Goal: Task Accomplishment & Management: Use online tool/utility

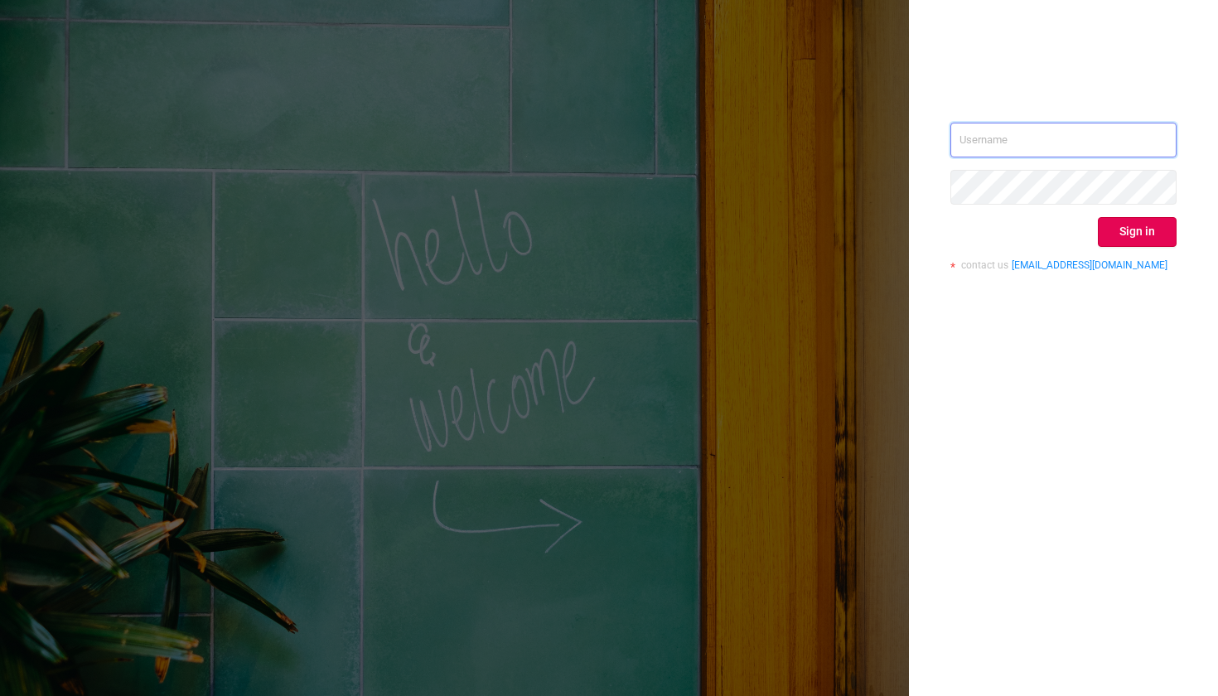
click at [1001, 143] on input "text" at bounding box center [1063, 140] width 226 height 35
type input "[PERSON_NAME][EMAIL_ADDRESS][DOMAIN_NAME]"
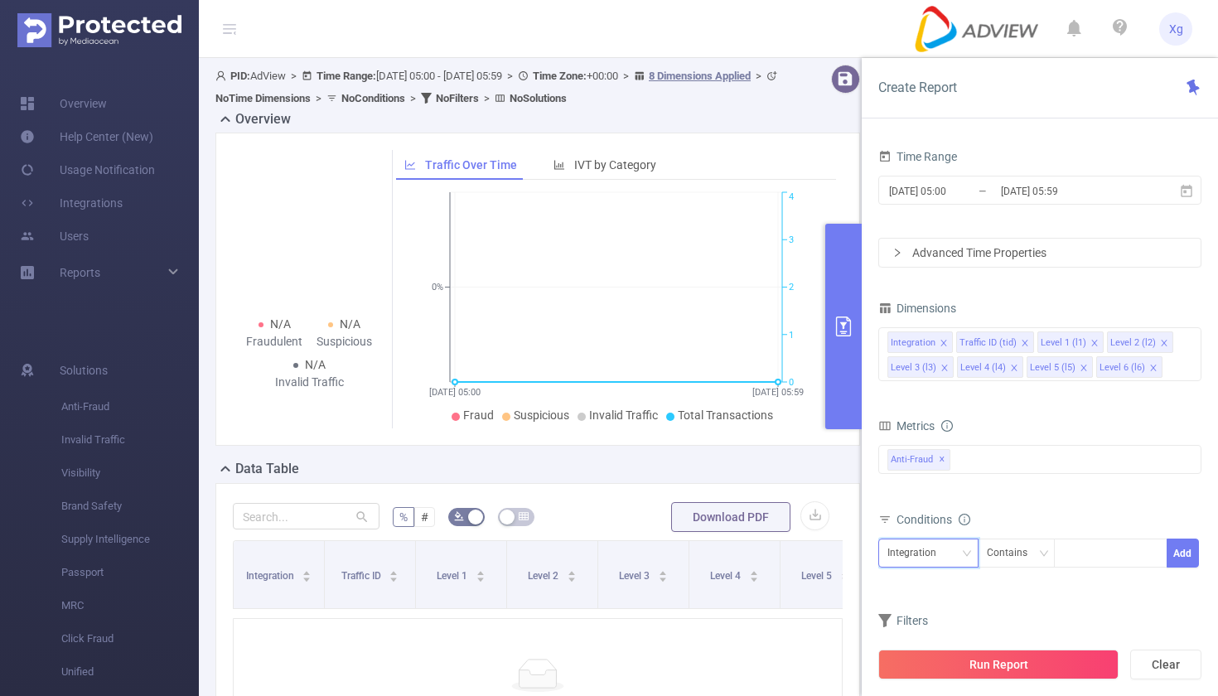
click at [966, 542] on div "Integration" at bounding box center [928, 552] width 82 height 27
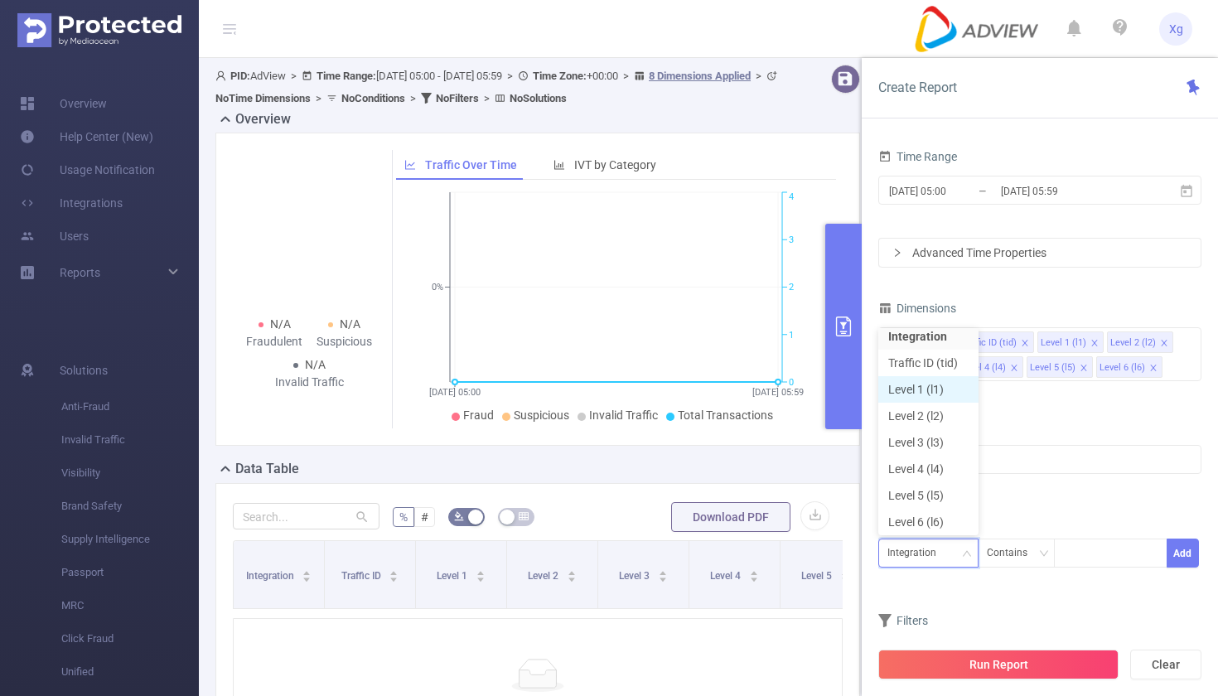
click at [947, 389] on li "Level 1 (l1)" at bounding box center [928, 389] width 100 height 27
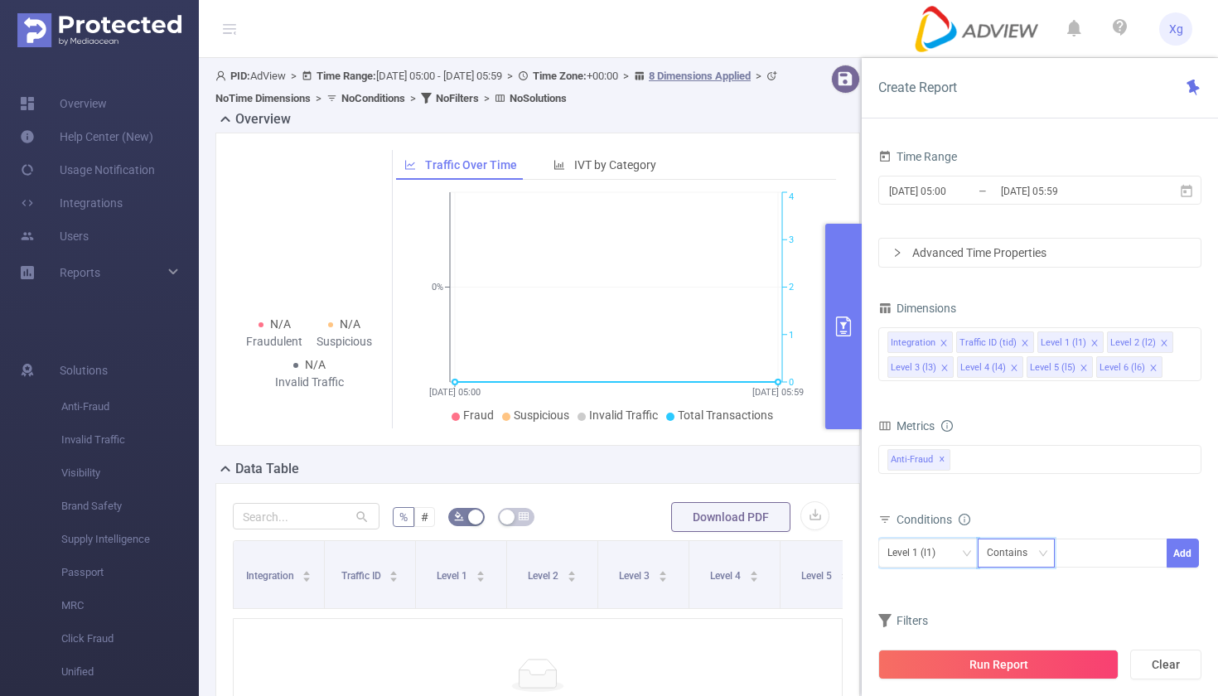
click at [1008, 563] on div "Contains" at bounding box center [1013, 552] width 52 height 27
click at [1007, 616] on li "Is" at bounding box center [1032, 614] width 110 height 27
click at [1101, 556] on div at bounding box center [1110, 552] width 95 height 27
paste input "SDK20250130010422merud9qi2effufg"
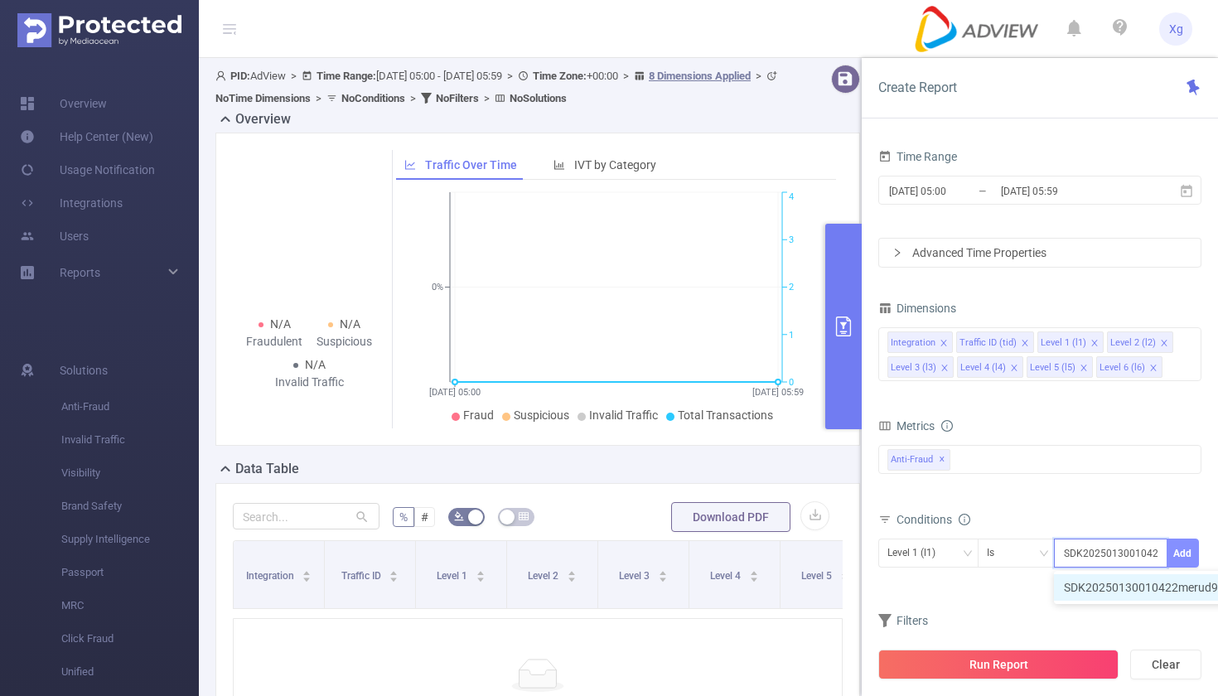
type input "SDK20250130010422merud9qi2effufg"
click at [1187, 550] on button "Add" at bounding box center [1183, 553] width 32 height 29
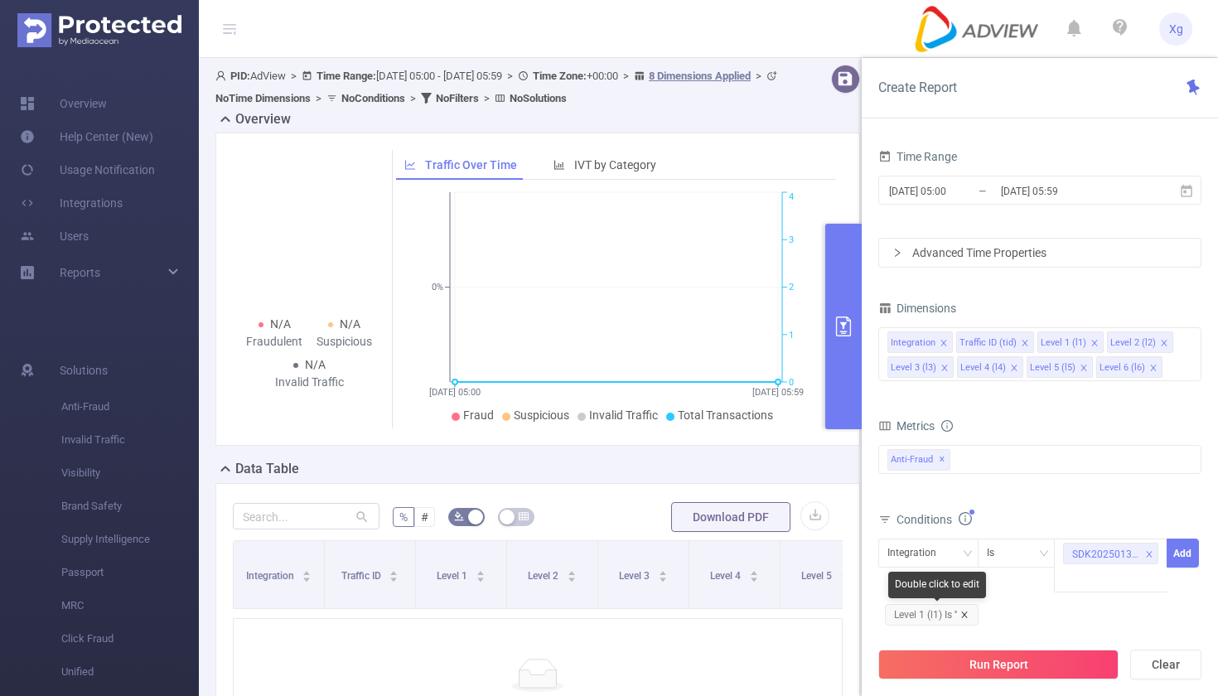
click at [969, 613] on icon "icon: close" at bounding box center [964, 615] width 8 height 8
click at [973, 542] on div "Integration" at bounding box center [928, 553] width 100 height 29
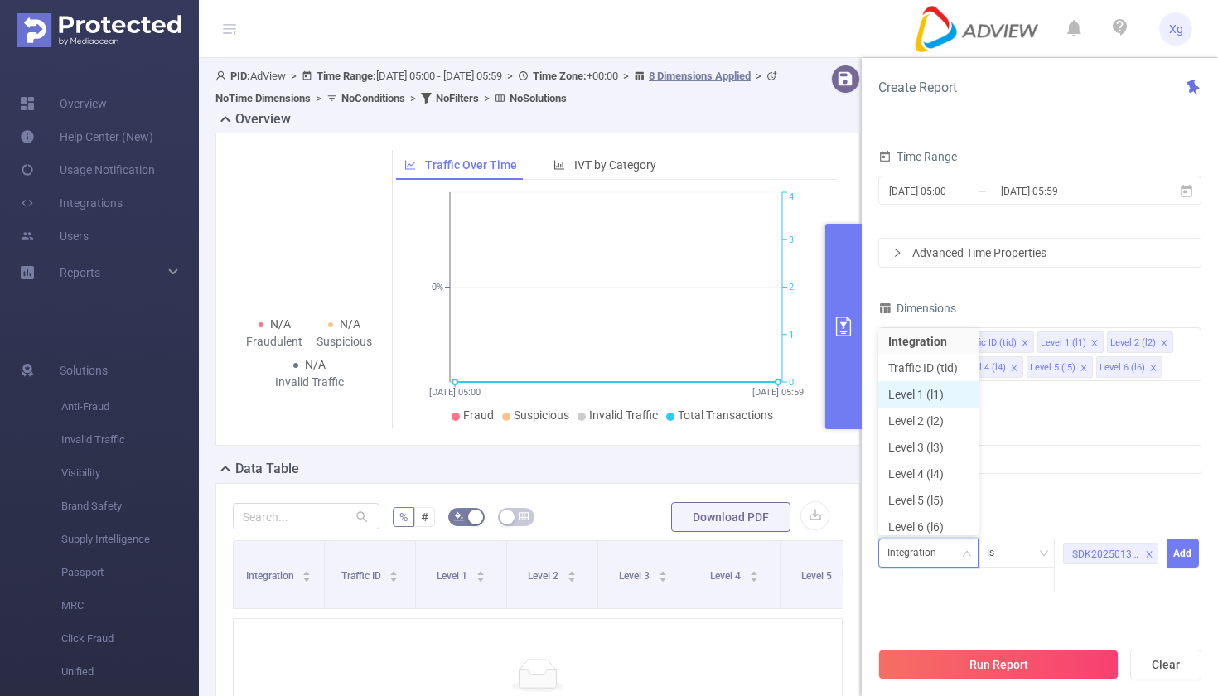
click at [941, 389] on li "Level 1 (l1)" at bounding box center [928, 394] width 100 height 27
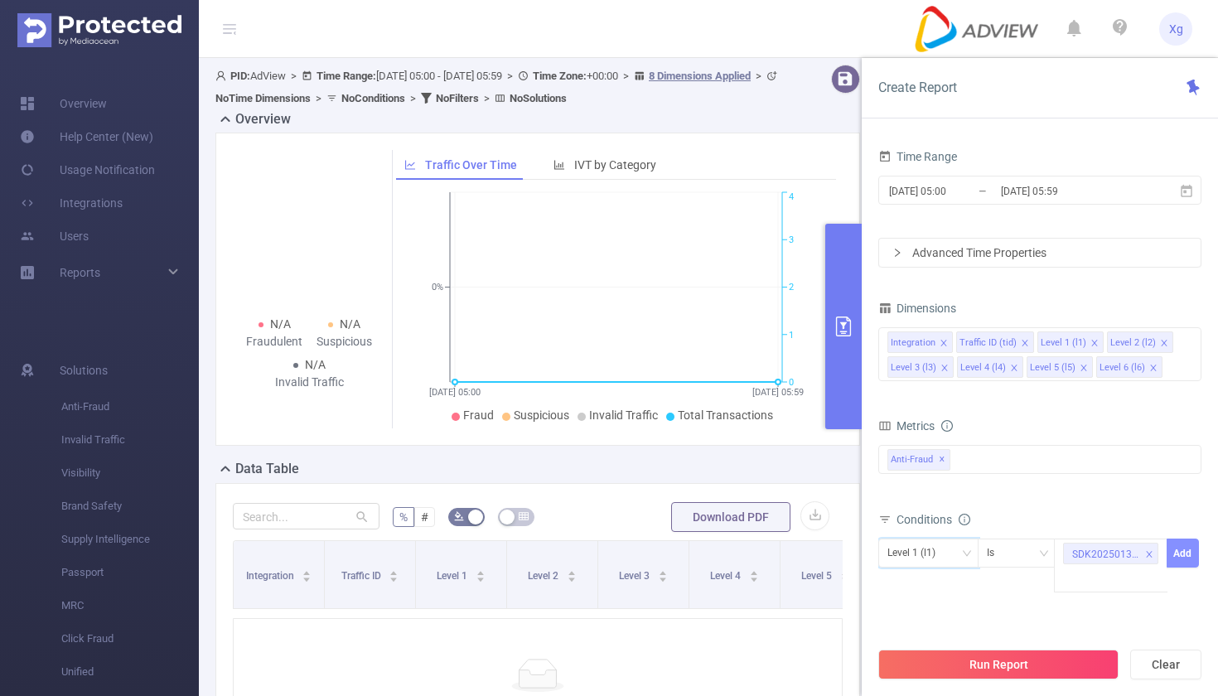
click at [1180, 544] on button "Add" at bounding box center [1183, 553] width 32 height 29
click at [973, 670] on button "Run Report" at bounding box center [998, 665] width 240 height 30
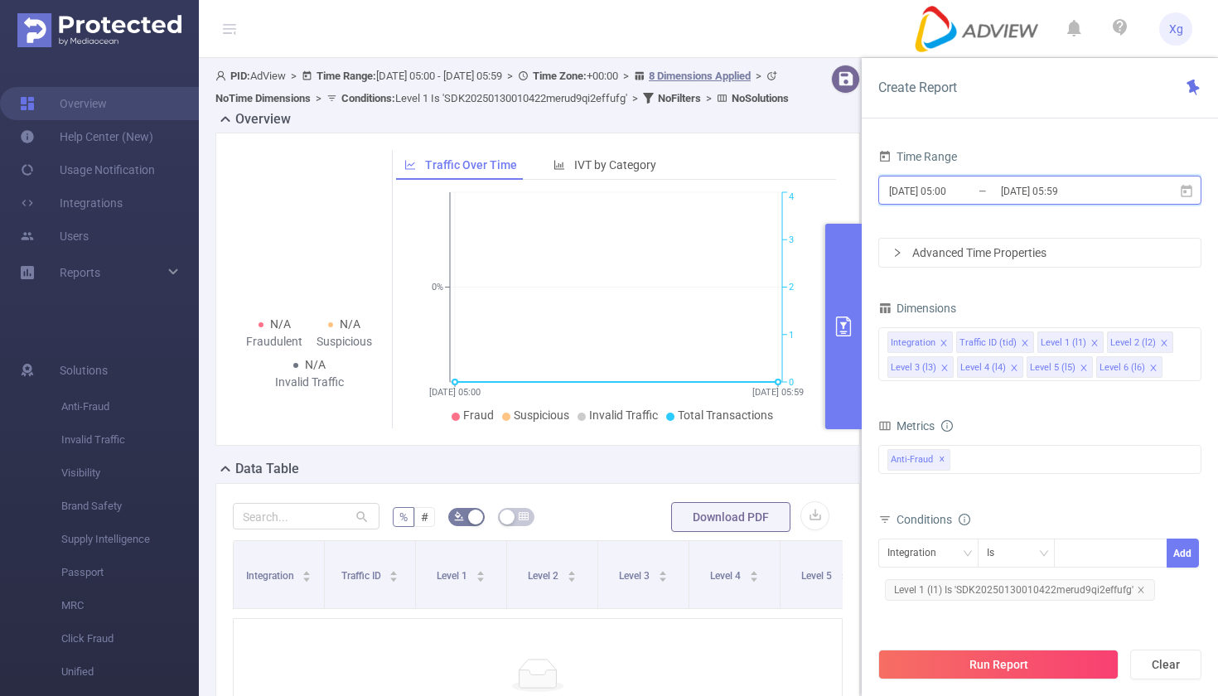
click at [1191, 188] on icon at bounding box center [1187, 190] width 12 height 12
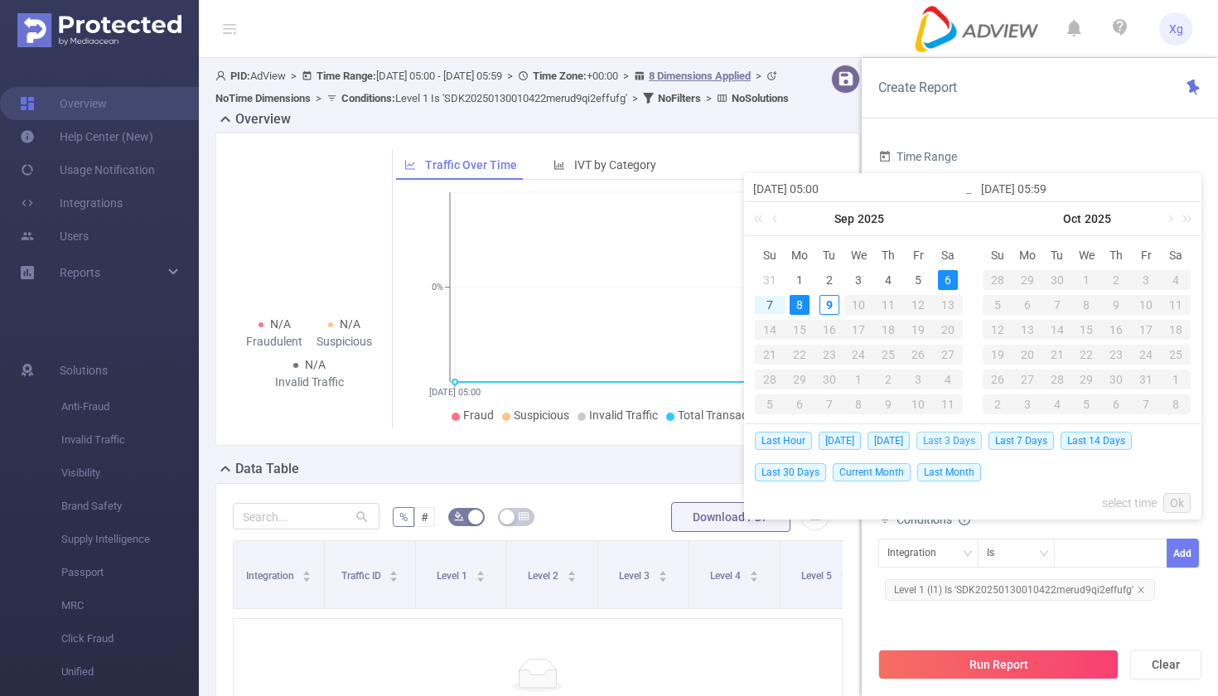
click at [959, 442] on span "Last 3 Days" at bounding box center [948, 441] width 65 height 18
type input "[DATE] 00:00"
type input "[DATE] 23:59"
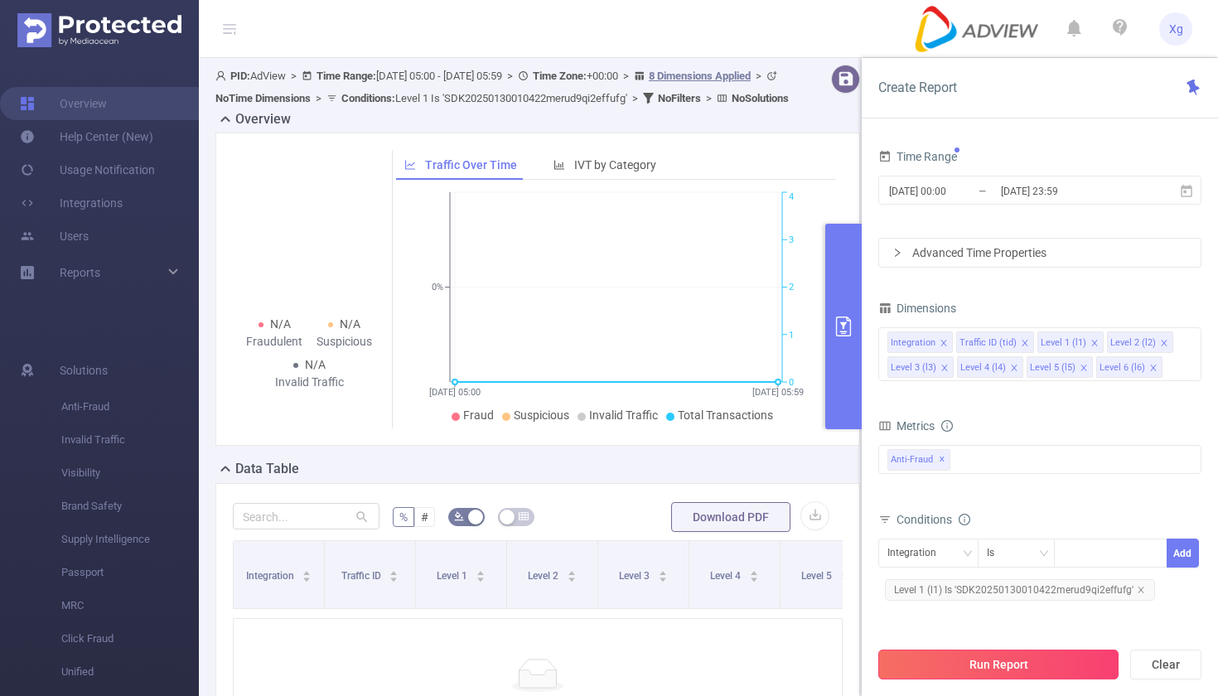
click at [1023, 673] on button "Run Report" at bounding box center [998, 665] width 240 height 30
click at [961, 592] on span "Level 1 (l1) Is 'SDK20250130010422merud9qi2effufg'" at bounding box center [1020, 590] width 270 height 22
click at [1153, 556] on icon "icon: close-circle" at bounding box center [1153, 552] width 10 height 10
click at [1115, 557] on div "SDK20250130010422merud9qi2effufg" at bounding box center [1110, 552] width 95 height 27
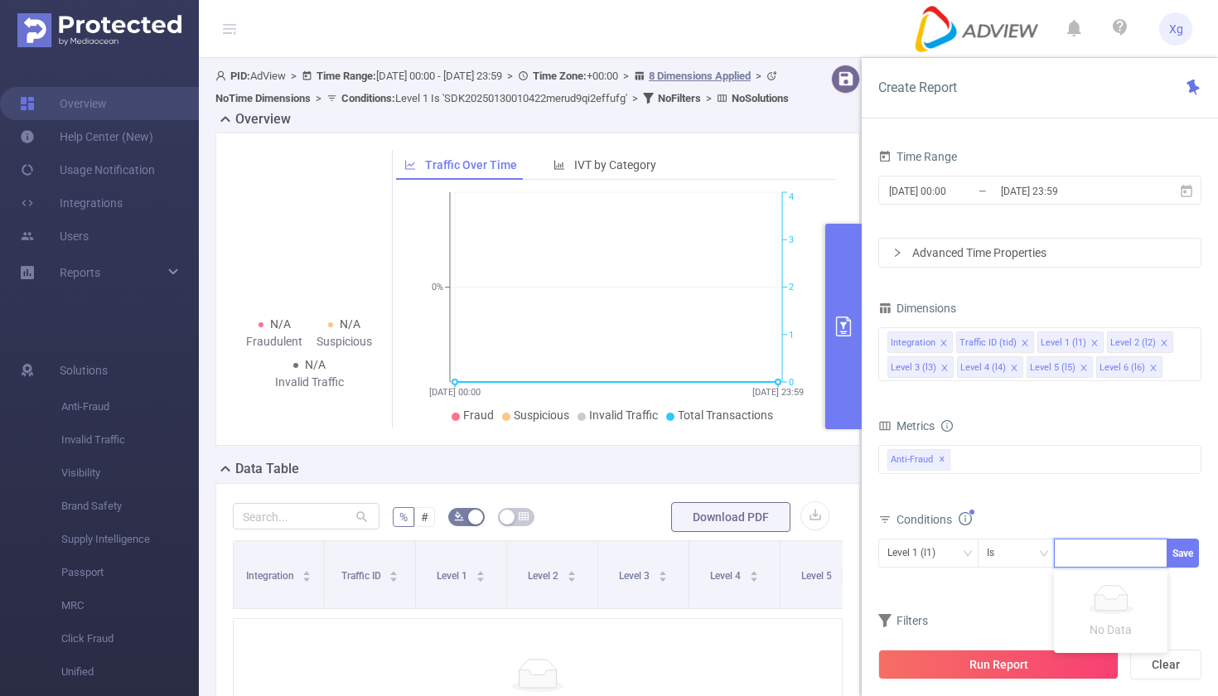
paste input "SDK202511281104106dgxm5ohe65a3ft"
type input "SDK202511281104106dgxm5ohe65a3ft"
click at [1183, 557] on button "Save" at bounding box center [1183, 553] width 32 height 29
click at [964, 613] on icon "icon: close" at bounding box center [964, 615] width 6 height 6
click at [966, 562] on div "Integration" at bounding box center [928, 552] width 82 height 27
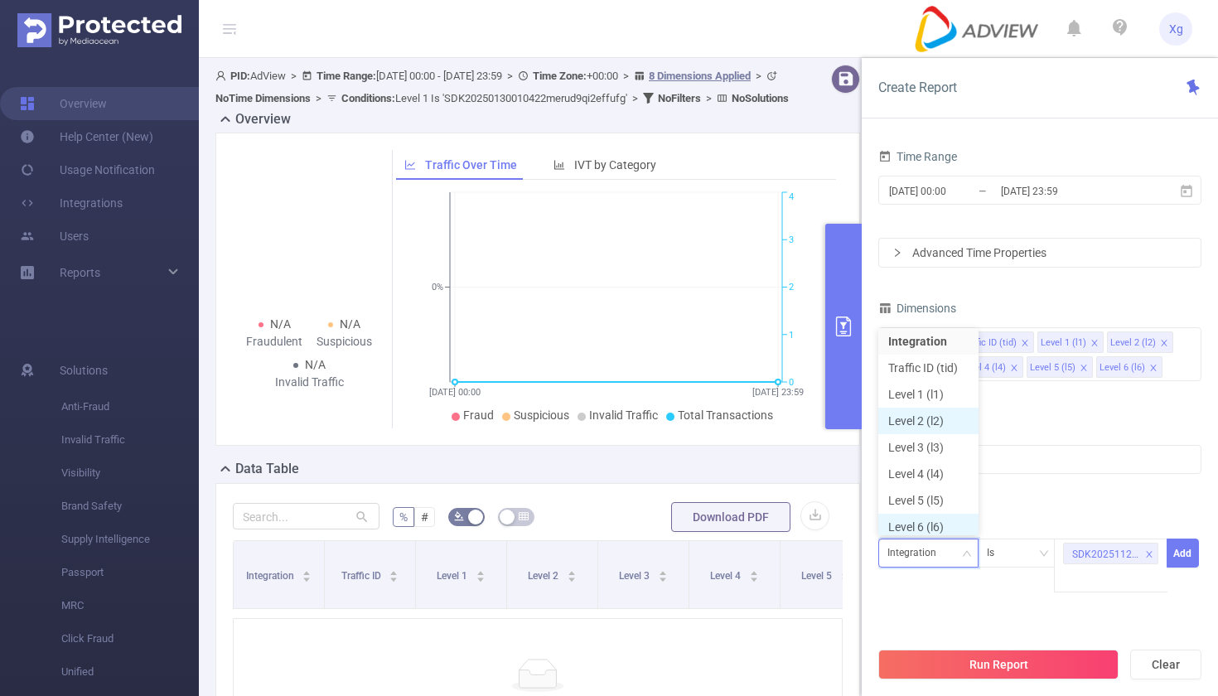
scroll to position [8, 0]
click at [949, 392] on li "Level 1 (l1)" at bounding box center [928, 389] width 100 height 27
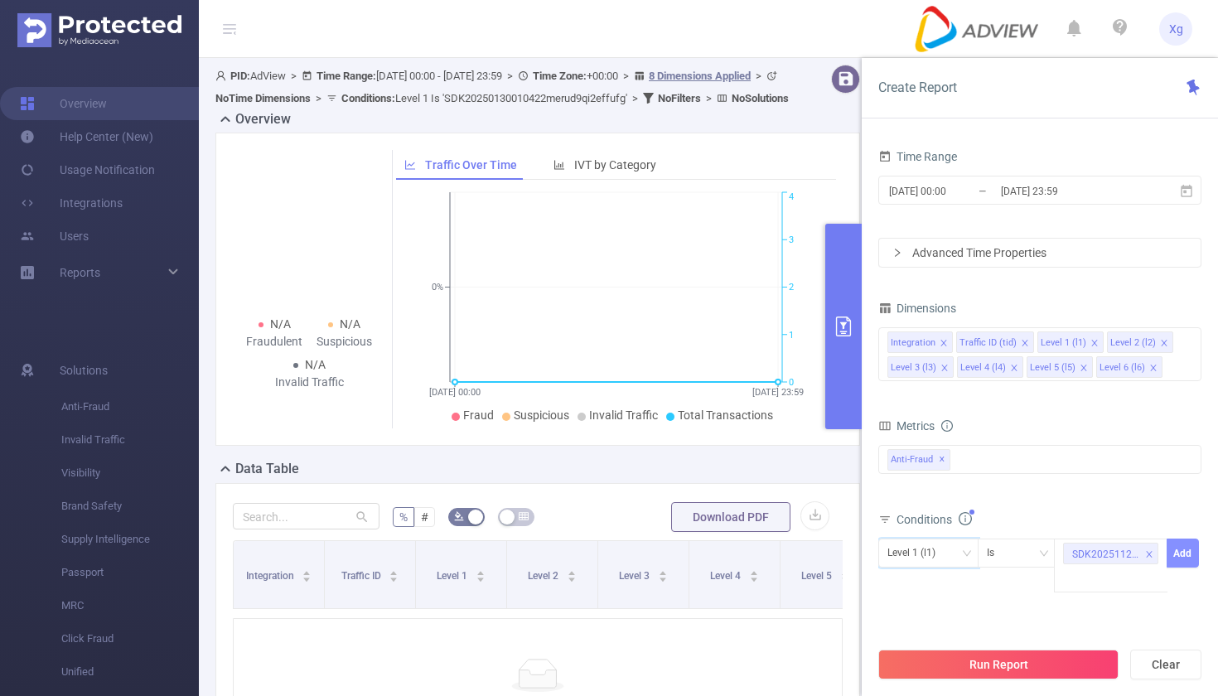
click at [1174, 554] on button "Add" at bounding box center [1183, 553] width 32 height 29
click at [958, 667] on button "Run Report" at bounding box center [998, 665] width 240 height 30
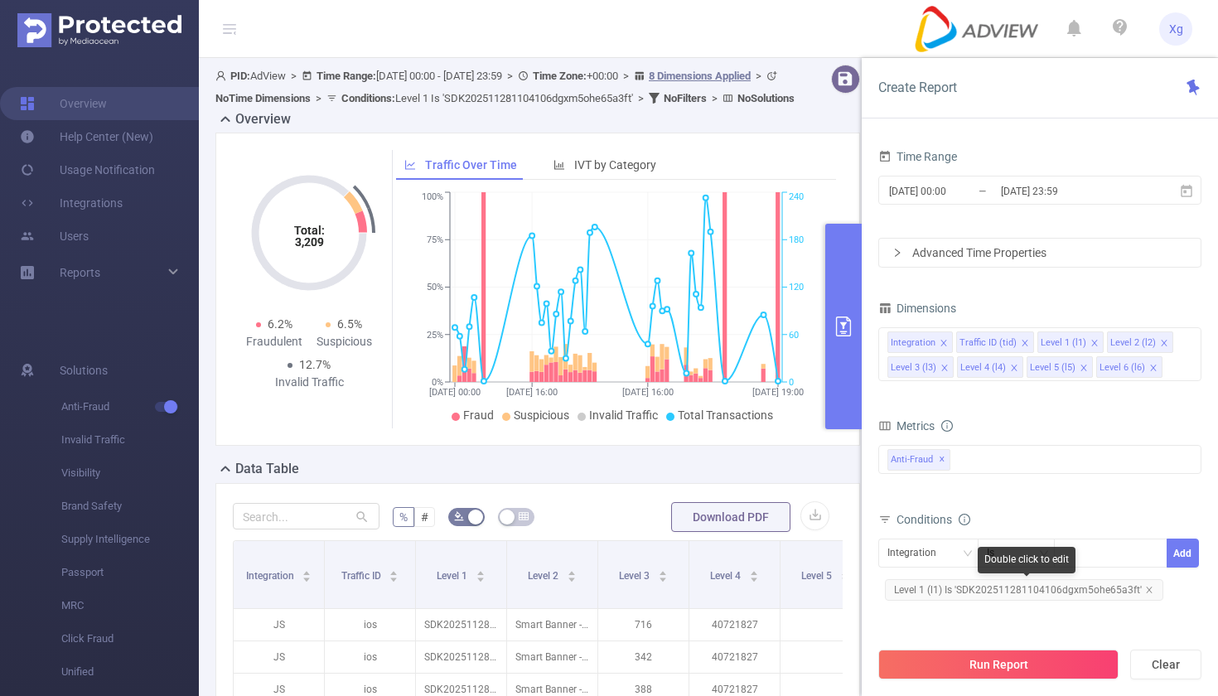
click at [1005, 580] on span "Level 1 (l1) Is 'SDK202511281104106dgxm5ohe65a3ft'" at bounding box center [1024, 590] width 278 height 22
click at [1153, 551] on icon "icon: close-circle" at bounding box center [1153, 552] width 10 height 10
click at [1119, 551] on div "SDK202511281104106dgxm5ohe65a3ft" at bounding box center [1110, 552] width 95 height 27
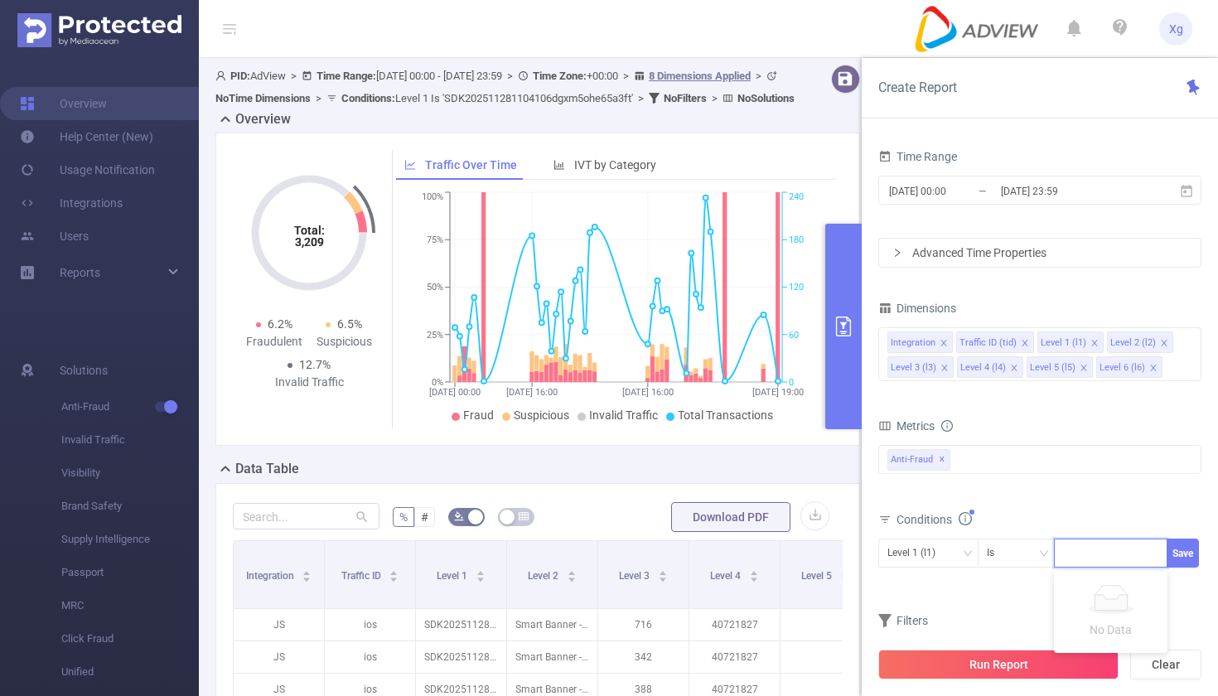
paste input "SDK20251228120441knkluero0qrtzqy"
type input "SDK20251228120441knkluero0qrtzqy"
click at [1192, 544] on button "Save" at bounding box center [1183, 553] width 32 height 29
click at [964, 610] on span "Level 1 (l1) Is ''" at bounding box center [932, 615] width 94 height 22
click at [970, 559] on icon "icon: down" at bounding box center [967, 555] width 10 height 12
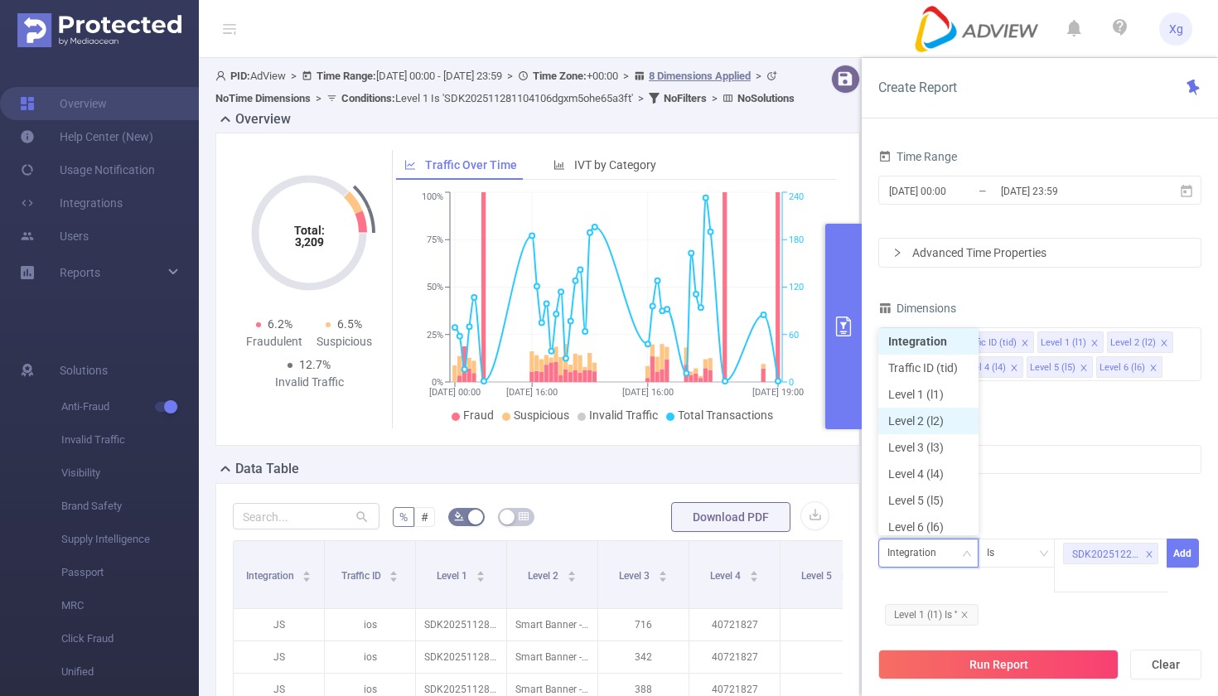
scroll to position [7, 0]
click at [955, 384] on li "Level 1 (l1)" at bounding box center [928, 390] width 100 height 27
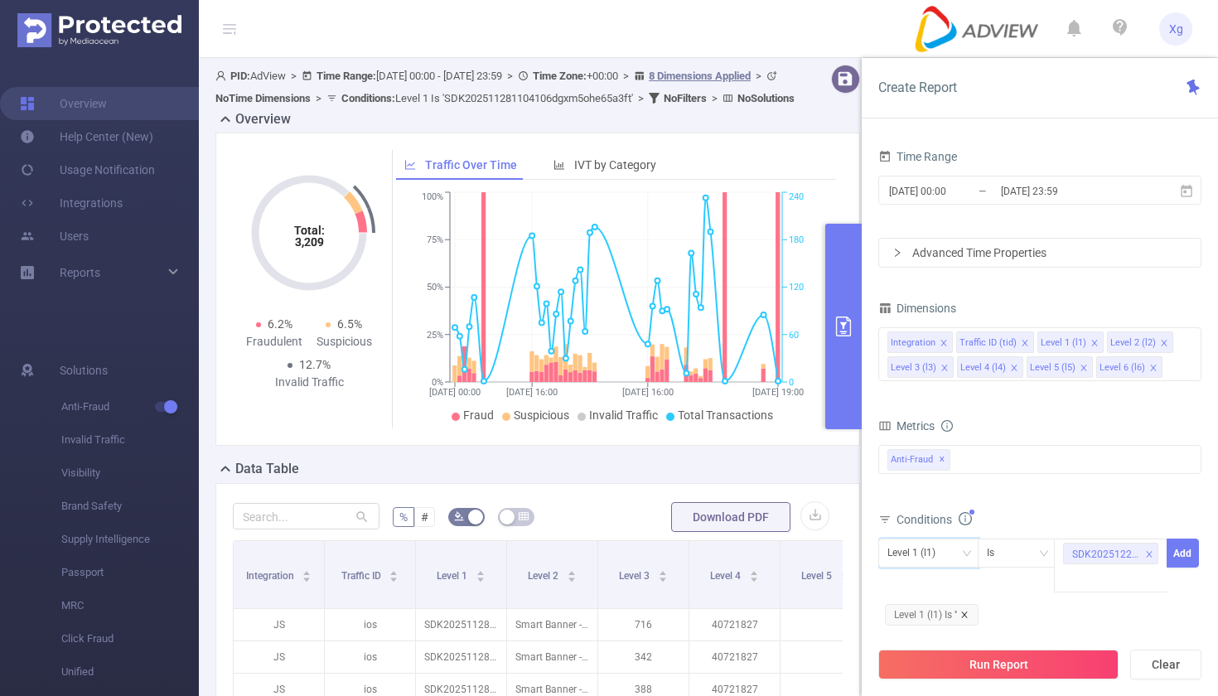
click at [966, 616] on icon "icon: close" at bounding box center [964, 615] width 8 height 8
click at [1183, 554] on button "Add" at bounding box center [1183, 553] width 32 height 29
click at [1031, 676] on button "Run Report" at bounding box center [998, 665] width 240 height 30
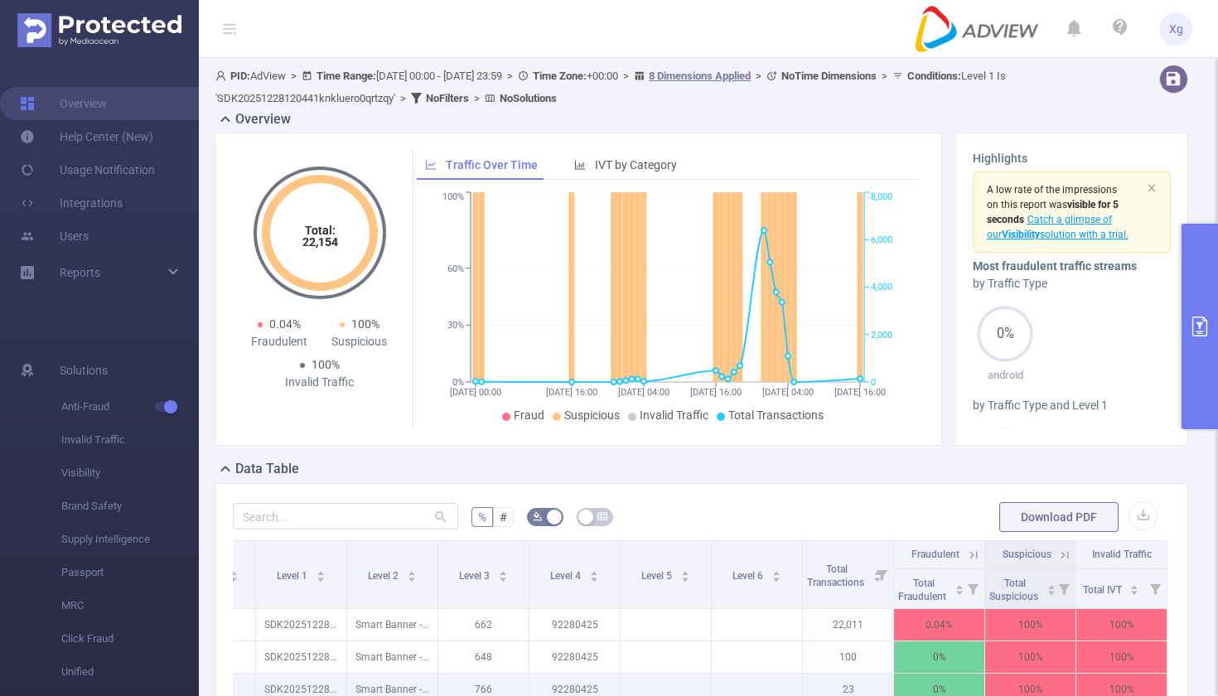
scroll to position [0, 160]
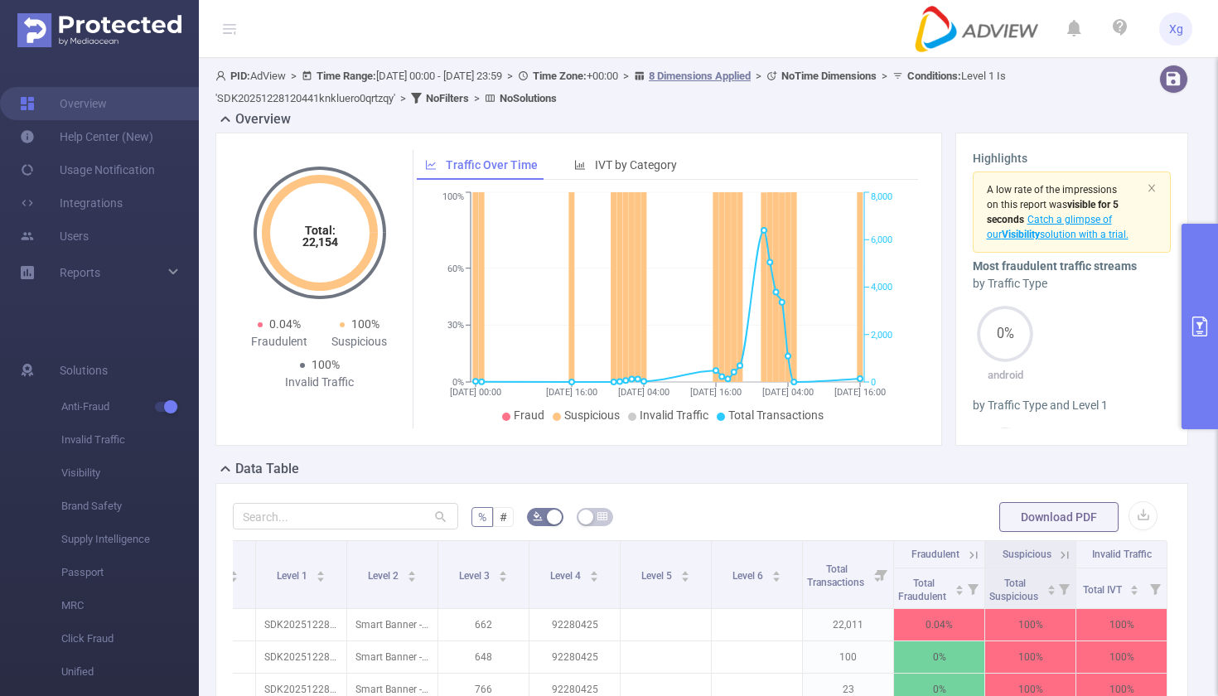
click at [1200, 336] on button "primary" at bounding box center [1200, 326] width 36 height 205
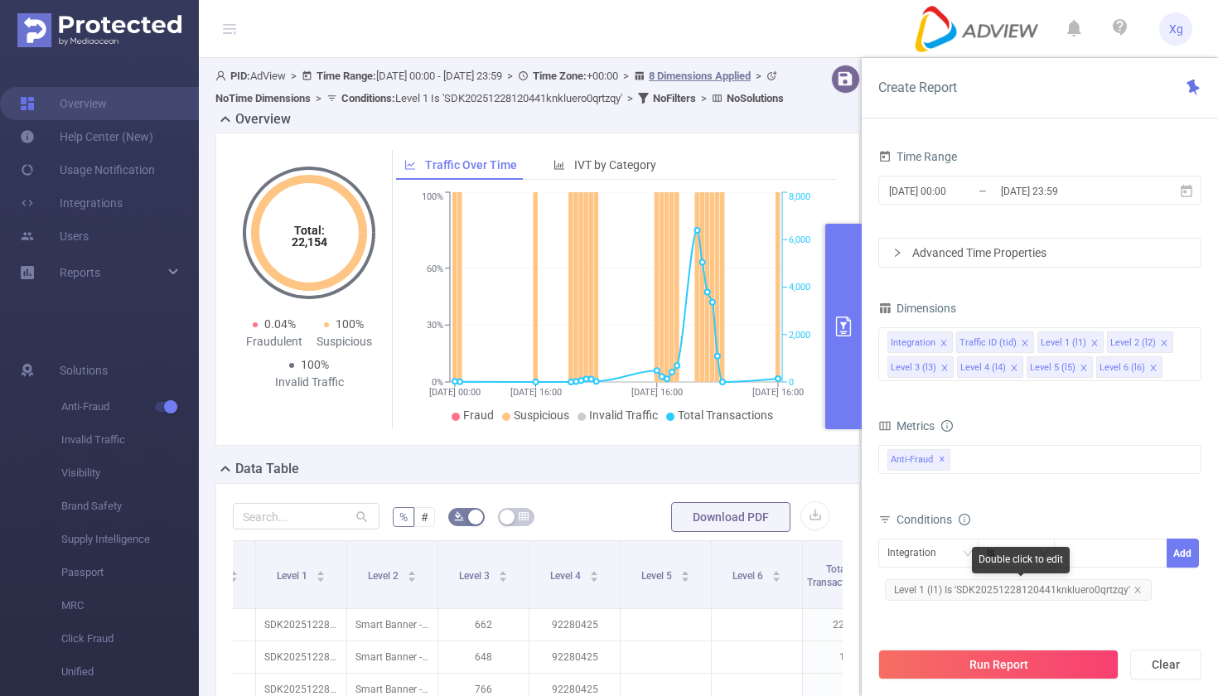
click at [1003, 587] on span "Level 1 (l1) Is 'SDK20251228120441knkluero0qrtzqy'" at bounding box center [1018, 590] width 267 height 22
click at [1150, 552] on icon "icon: close-circle" at bounding box center [1153, 552] width 10 height 10
paste input "SDK202510271004256da3wod9v71vh1i"
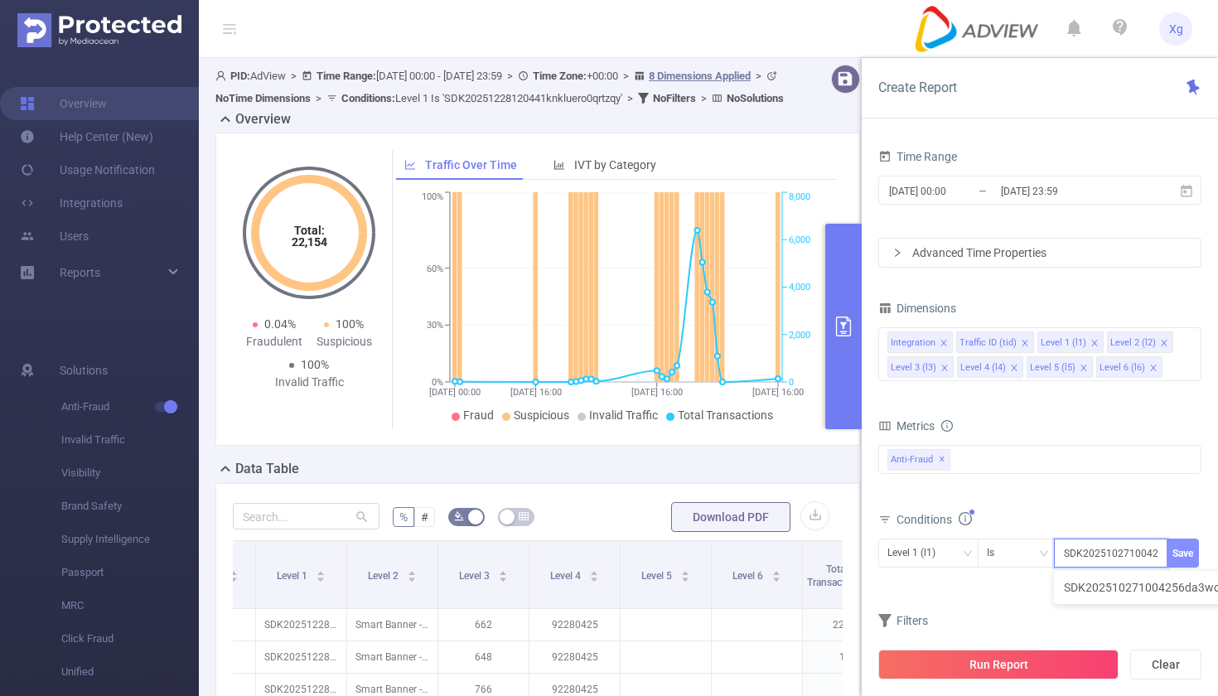
type input "SDK202510271004256da3wod9v71vh1i"
click at [1192, 554] on button "Save" at bounding box center [1183, 553] width 32 height 29
click at [967, 612] on icon "icon: close" at bounding box center [964, 615] width 8 height 8
click at [965, 552] on icon "icon: down" at bounding box center [967, 554] width 10 height 10
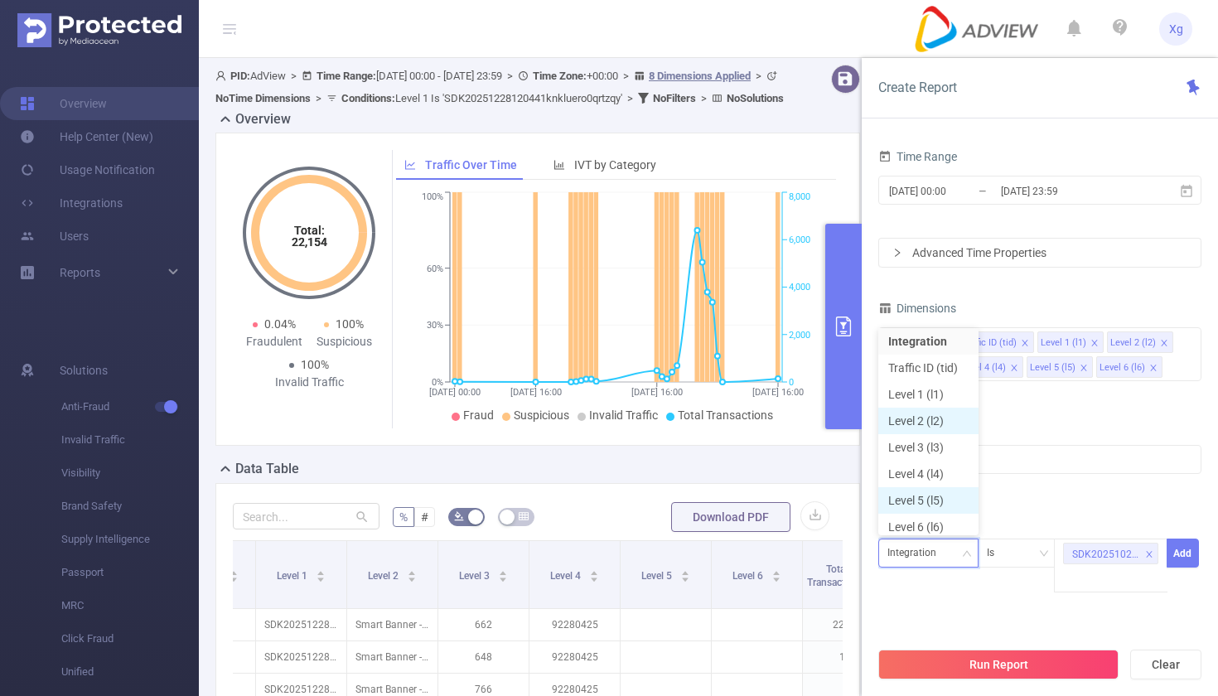
scroll to position [7, 0]
click at [940, 396] on li "Level 1 (l1)" at bounding box center [928, 390] width 100 height 27
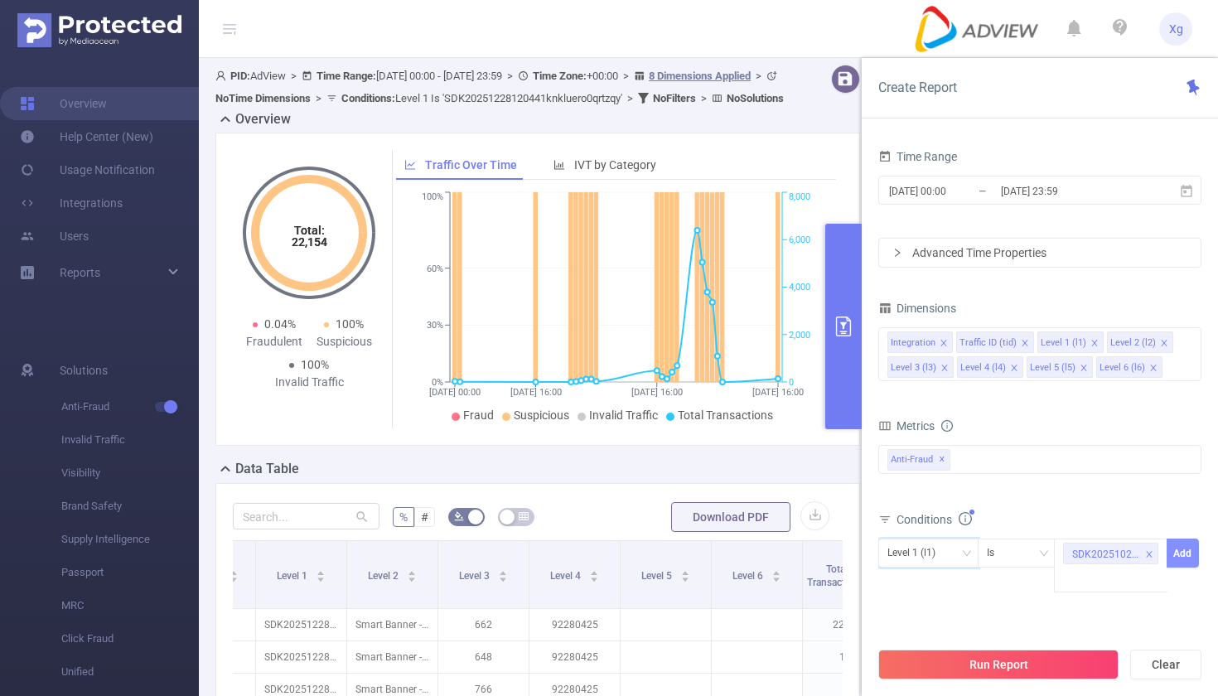
click at [1189, 544] on button "Add" at bounding box center [1183, 553] width 32 height 29
click at [1025, 650] on button "Run Report" at bounding box center [998, 665] width 240 height 30
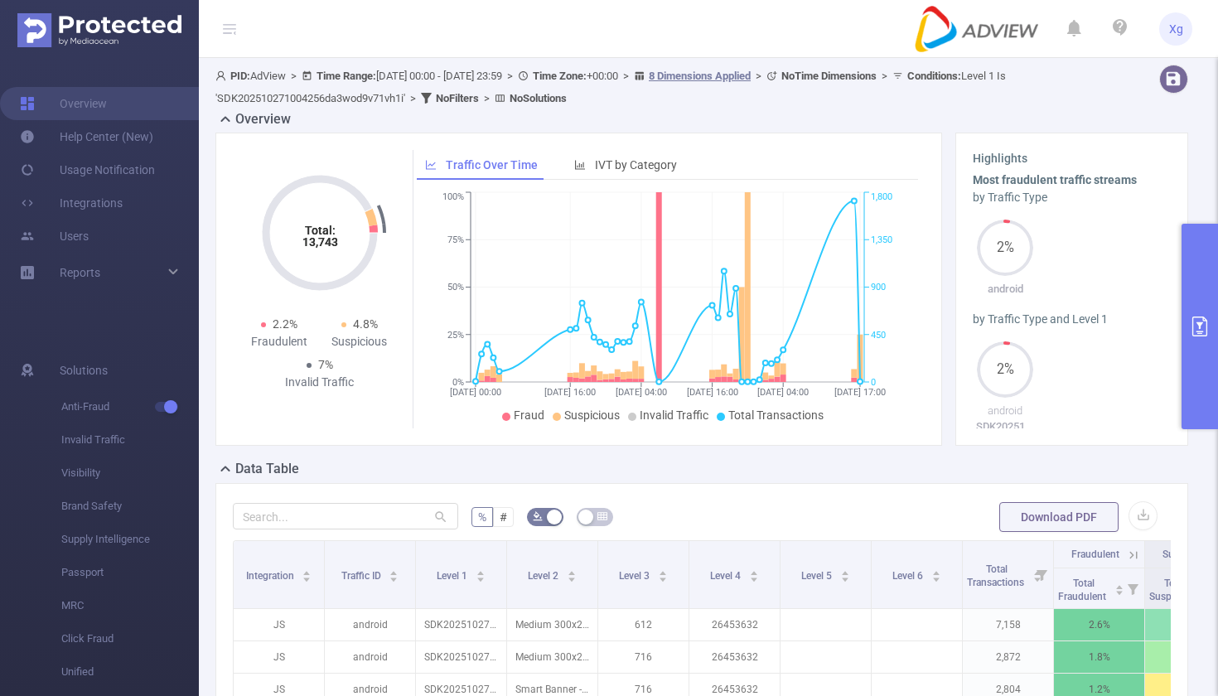
click at [1182, 270] on button "primary" at bounding box center [1200, 326] width 36 height 205
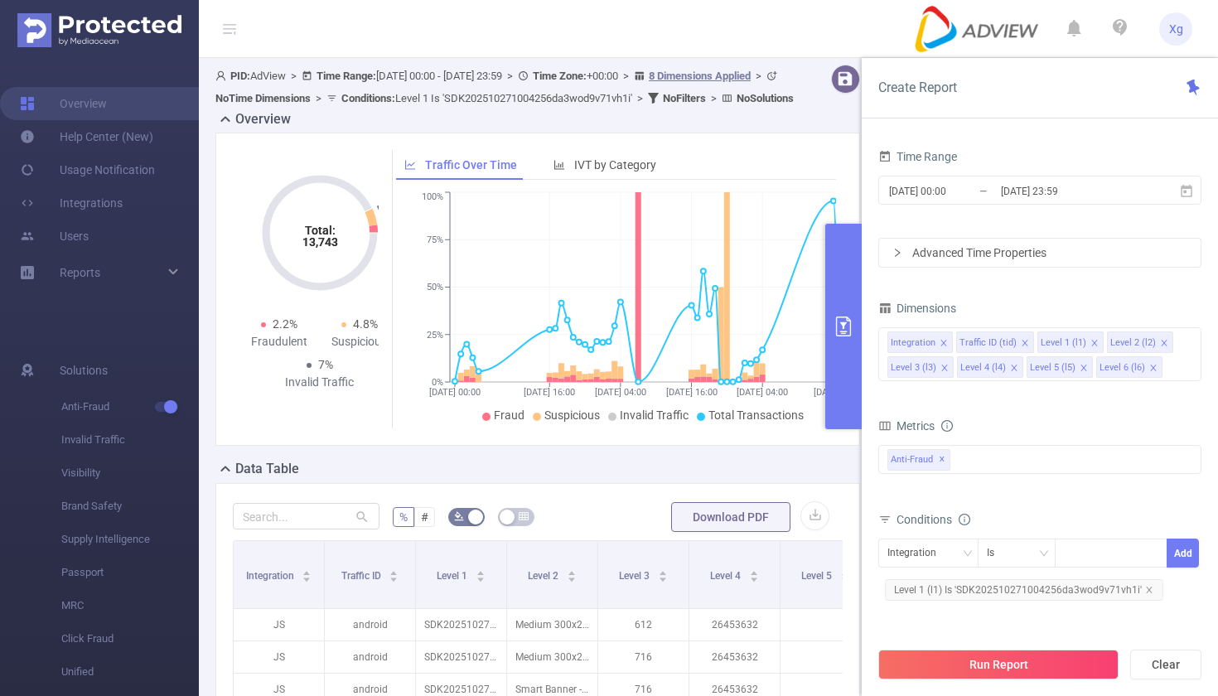
click at [1182, 270] on div "Time Range [DATE] 00:00 _ [DATE] 23:59 Advanced Time Properties Dimensions Inte…" at bounding box center [1039, 431] width 323 height 573
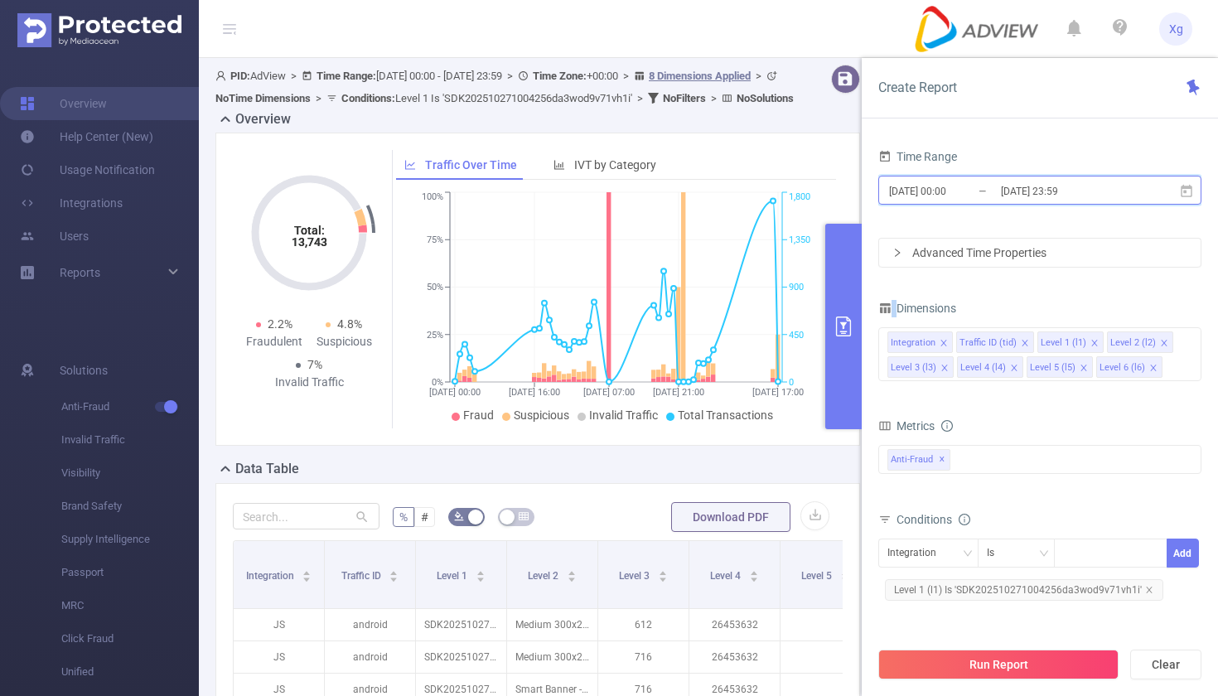
click at [1179, 191] on icon at bounding box center [1186, 191] width 15 height 15
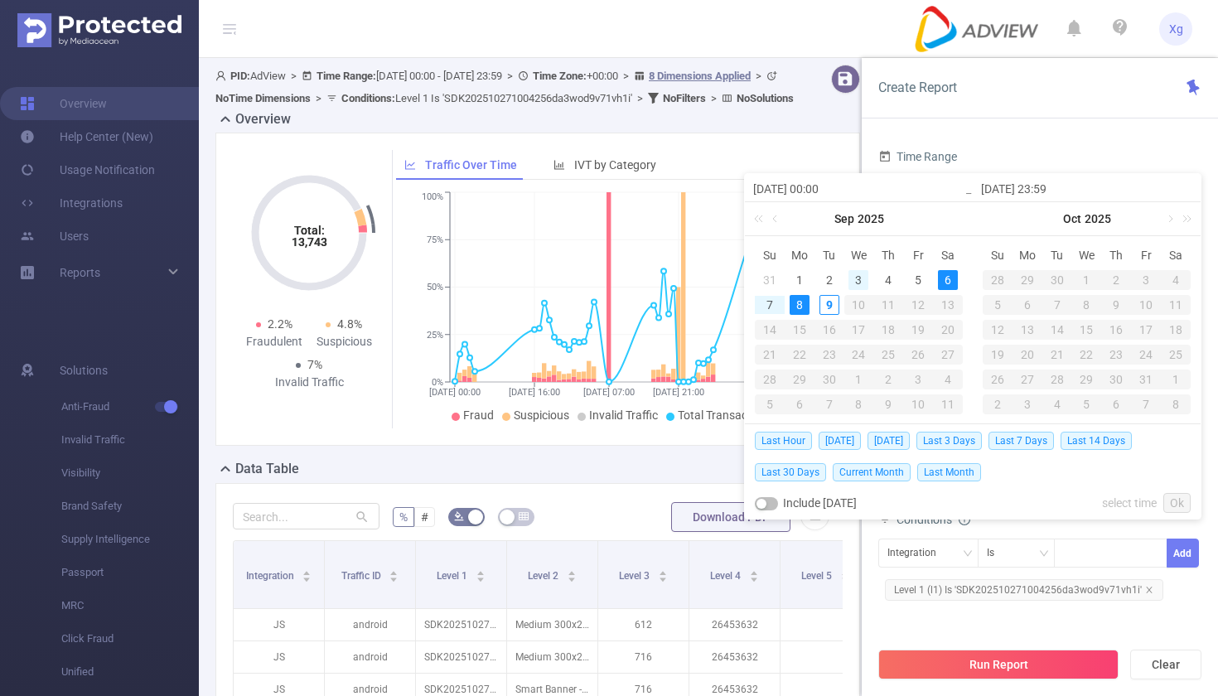
click at [861, 278] on div "3" at bounding box center [858, 280] width 20 height 20
click at [781, 299] on td "7" at bounding box center [770, 304] width 30 height 25
type input "[DATE] 00:00"
type input "[DATE] 23:59"
type input "[DATE] 00:00"
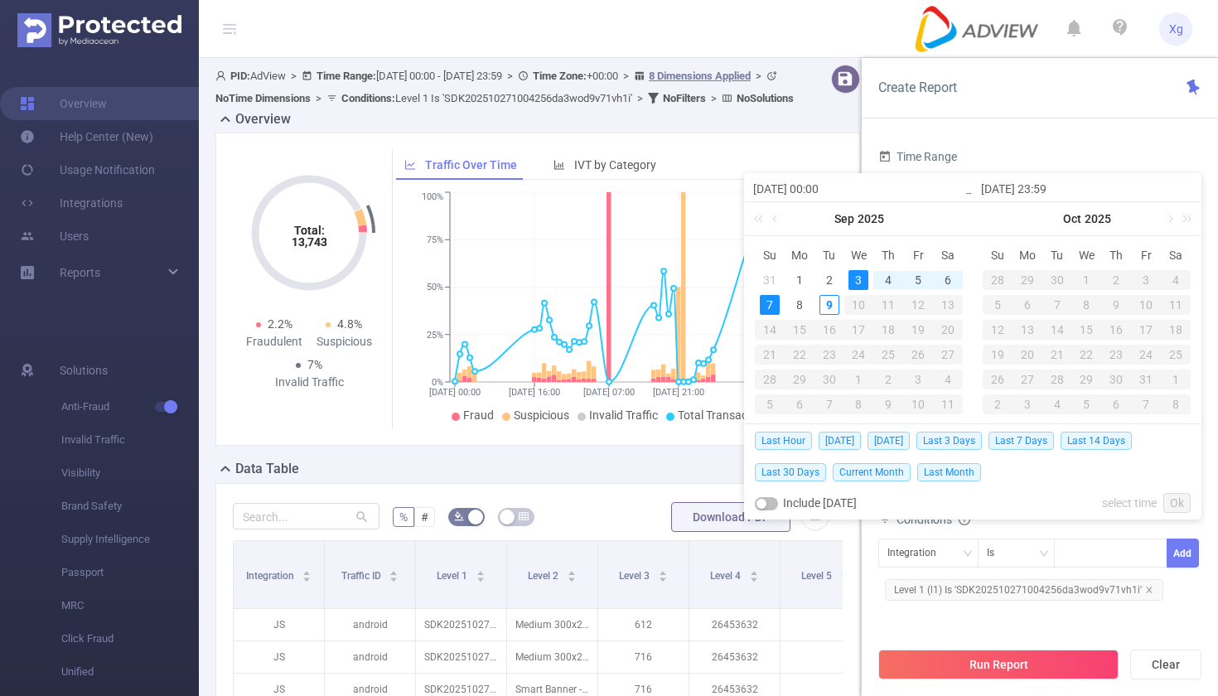
type input "[DATE] 23:59"
click at [1178, 502] on link "Ok" at bounding box center [1176, 503] width 27 height 20
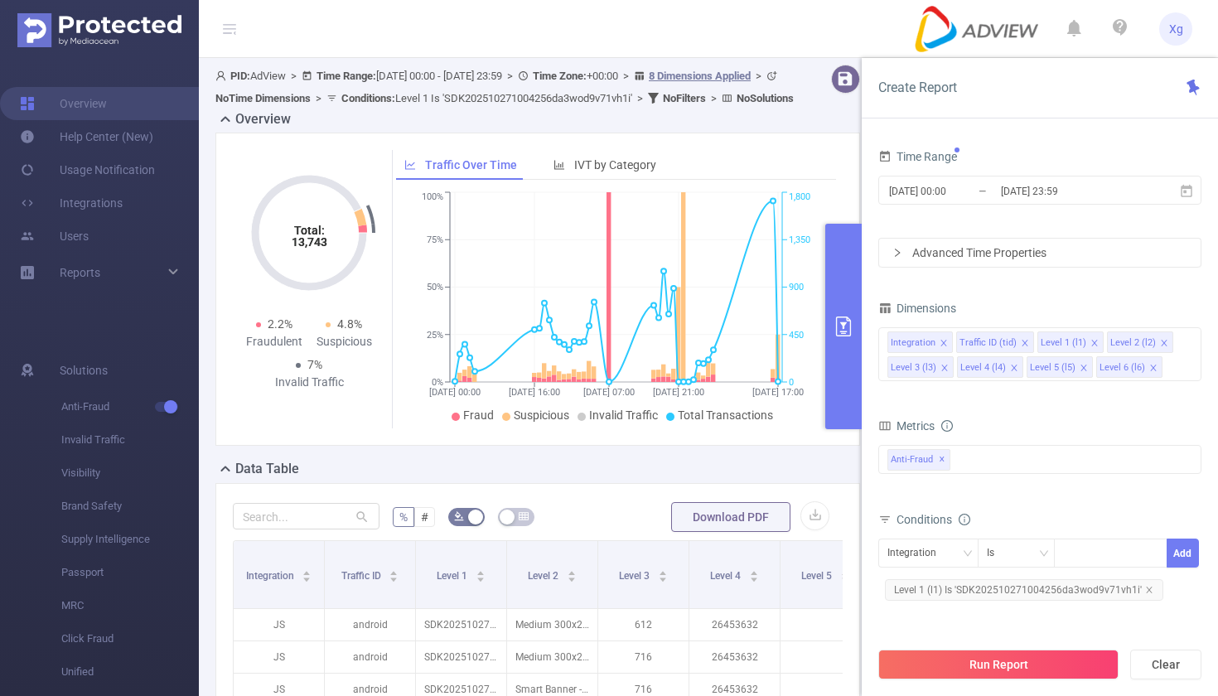
click at [951, 581] on span "Level 1 (l1) Is 'SDK202510271004256da3wod9v71vh1i'" at bounding box center [1024, 590] width 278 height 22
click at [1153, 553] on icon "icon: close-circle" at bounding box center [1153, 552] width 10 height 10
paste input "SDK20250130010422merud9qi2effufg"
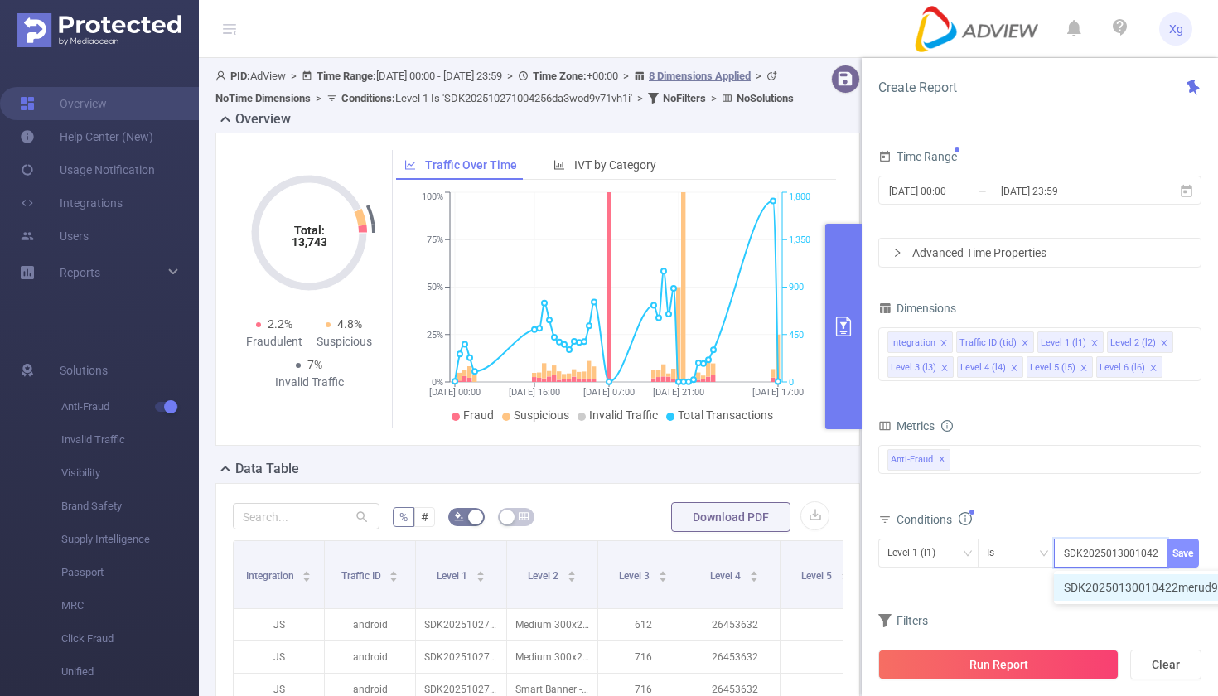
type input "SDK20250130010422merud9qi2effufg"
click at [1182, 558] on button "Save" at bounding box center [1183, 553] width 32 height 29
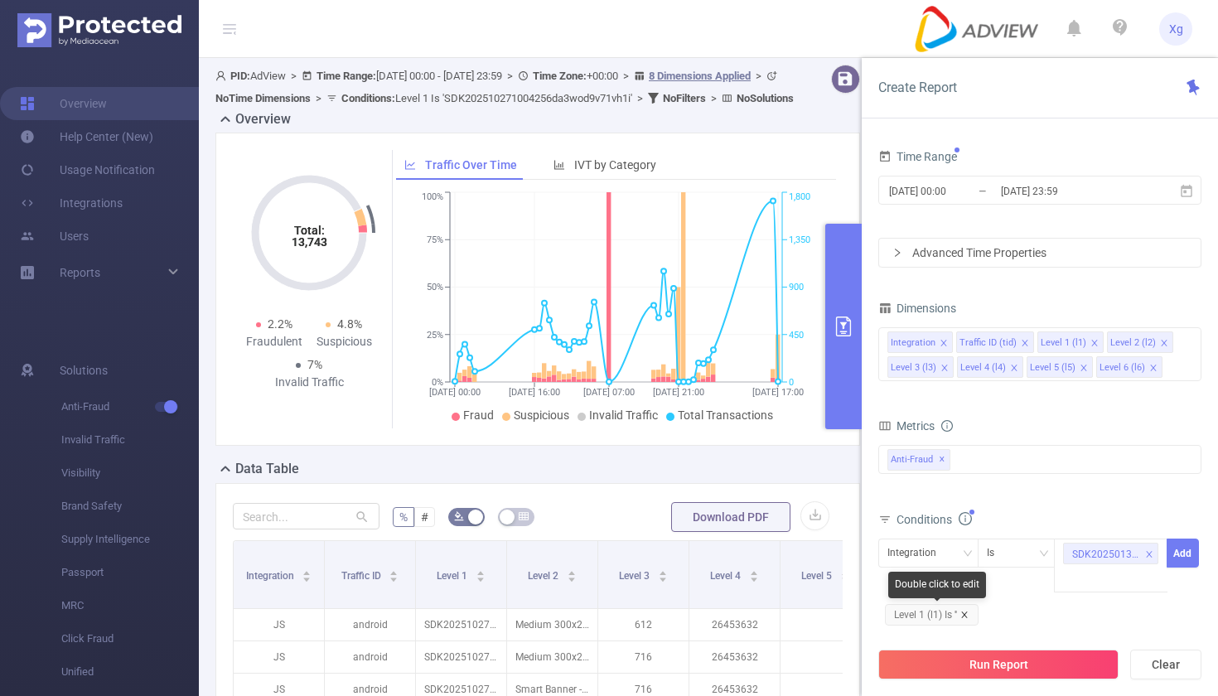
click at [969, 612] on icon "icon: close" at bounding box center [964, 615] width 8 height 8
click at [955, 548] on div "Integration" at bounding box center [928, 552] width 82 height 27
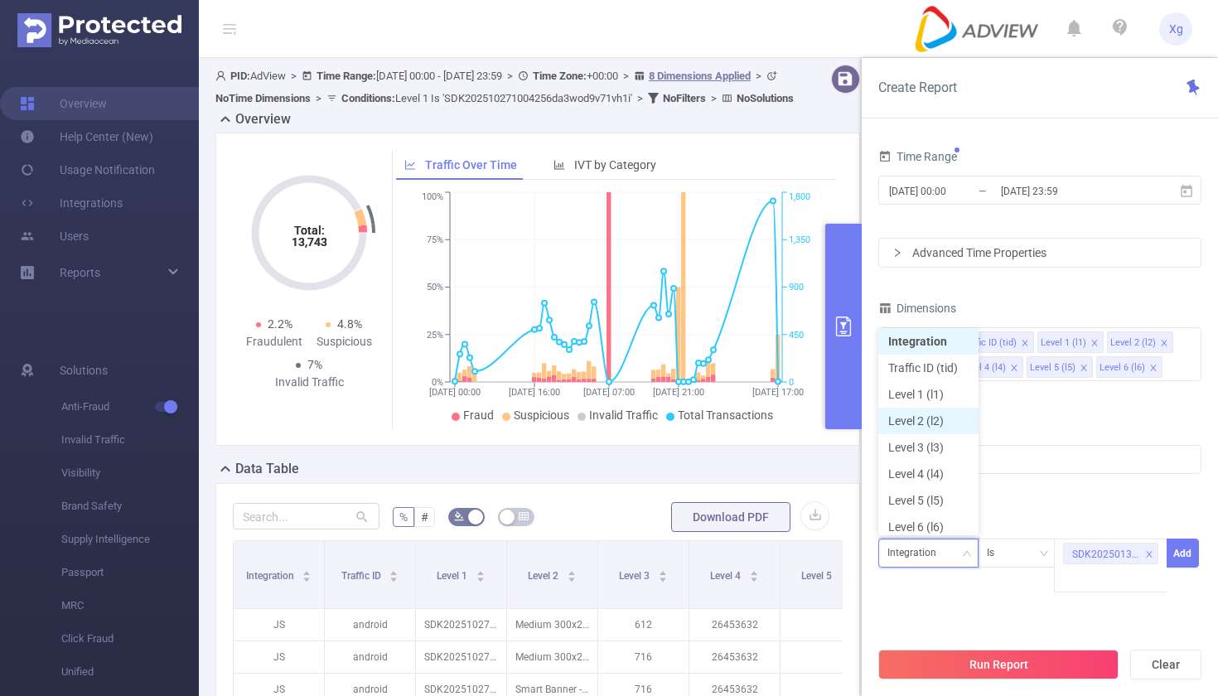
scroll to position [8, 0]
click at [939, 390] on li "Level 1 (l1)" at bounding box center [928, 389] width 100 height 27
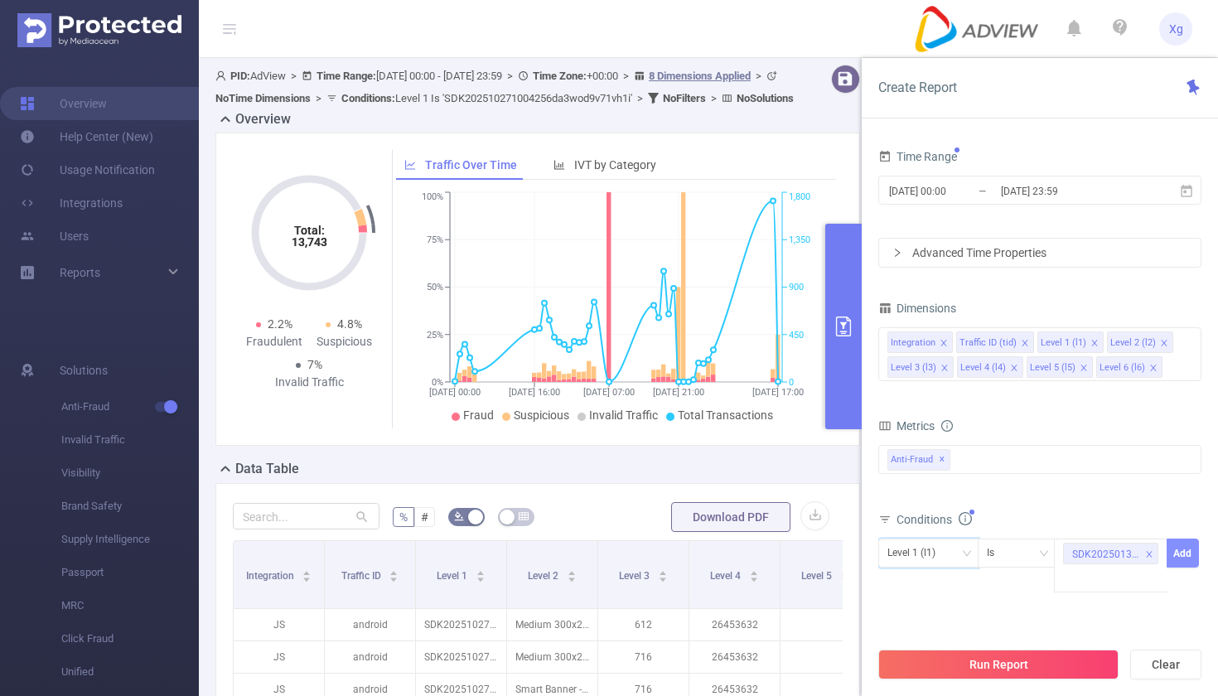
click at [1176, 541] on button "Add" at bounding box center [1183, 553] width 32 height 29
click at [974, 658] on button "Run Report" at bounding box center [998, 665] width 240 height 30
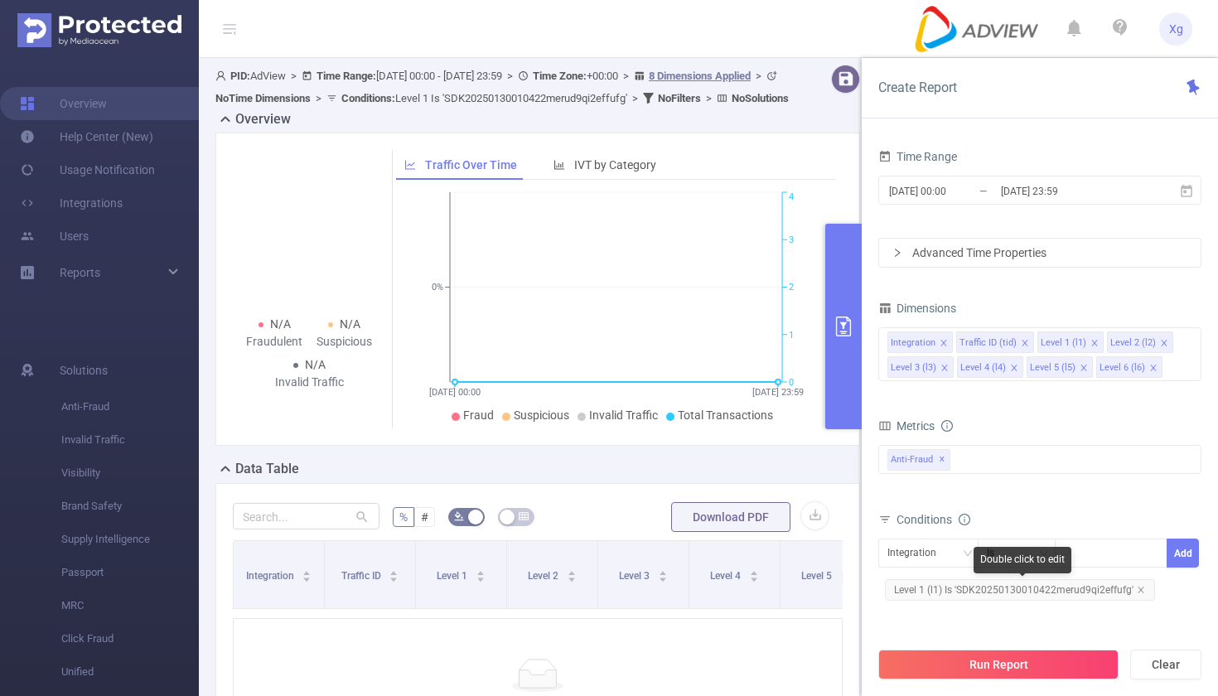
click at [1084, 587] on span "Level 1 (l1) Is 'SDK20250130010422merud9qi2effufg'" at bounding box center [1020, 590] width 270 height 22
click at [1155, 547] on icon "icon: close-circle" at bounding box center [1153, 552] width 10 height 10
click at [1110, 552] on div at bounding box center [1110, 552] width 95 height 27
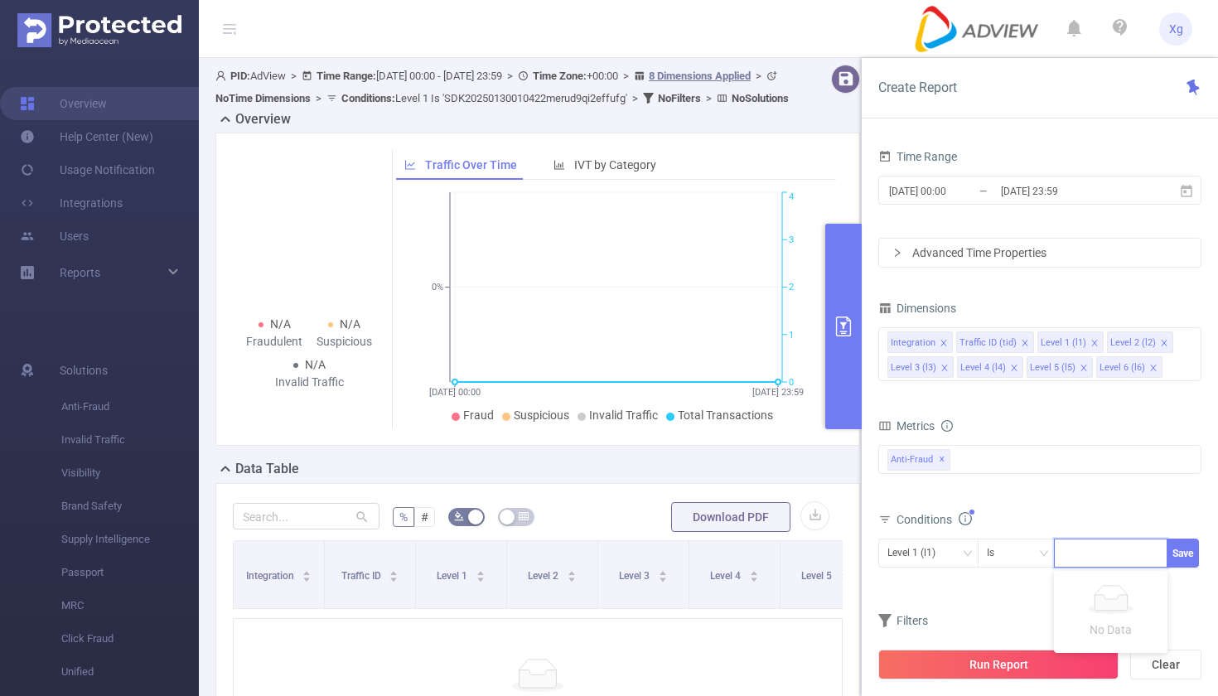
paste input "SDK20251027100427h7rm2bvwh66bt6v"
type input "SDK20251027100427h7rm2bvwh66bt6v"
click at [1188, 546] on button "Save" at bounding box center [1183, 553] width 32 height 29
click at [957, 658] on button "Run Report" at bounding box center [998, 665] width 240 height 30
